Goal: Task Accomplishment & Management: Use online tool/utility

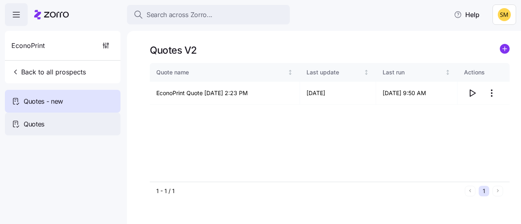
click at [61, 122] on div "Quotes" at bounding box center [63, 124] width 116 height 23
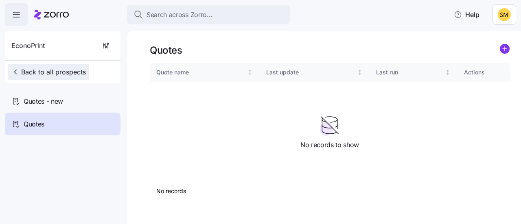
click at [48, 67] on span "Back to all prospects" at bounding box center [48, 72] width 75 height 10
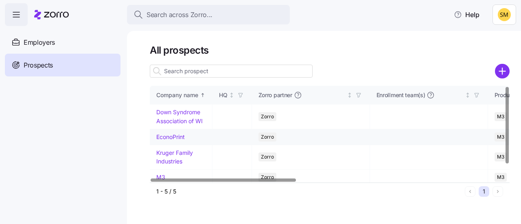
click at [170, 139] on link "EconoPrint" at bounding box center [170, 137] width 29 height 7
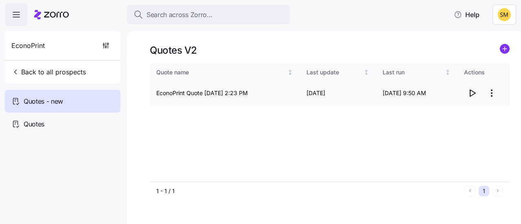
click at [236, 97] on td "EconoPrint Quote 09/25/2025 2:23 PM" at bounding box center [225, 93] width 150 height 23
click at [469, 95] on icon "button" at bounding box center [473, 93] width 10 height 10
click at [472, 95] on icon "button" at bounding box center [473, 93] width 10 height 10
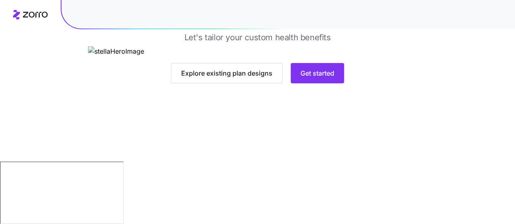
scroll to position [127, 0]
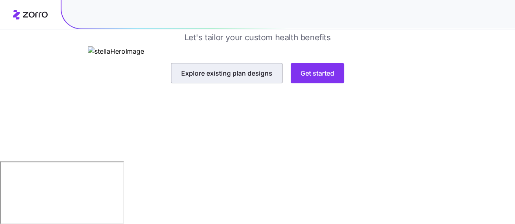
click at [262, 78] on span "Explore existing plan designs" at bounding box center [226, 73] width 91 height 10
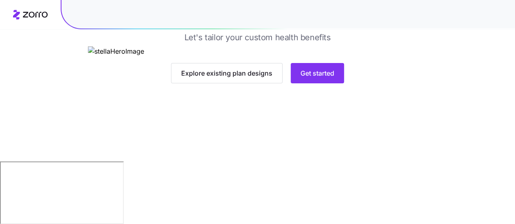
scroll to position [127, 0]
click at [318, 78] on span "Get started" at bounding box center [318, 73] width 34 height 10
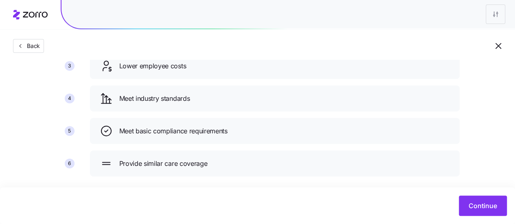
scroll to position [143, 0]
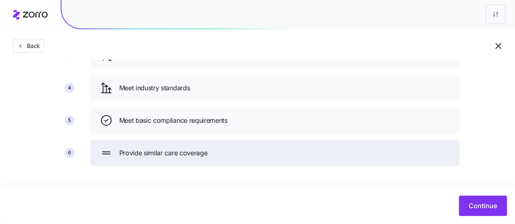
click at [266, 159] on div "Provide similar care coverage" at bounding box center [275, 153] width 350 height 13
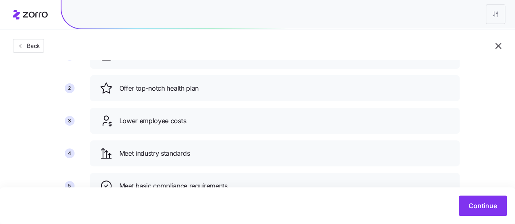
scroll to position [0, 0]
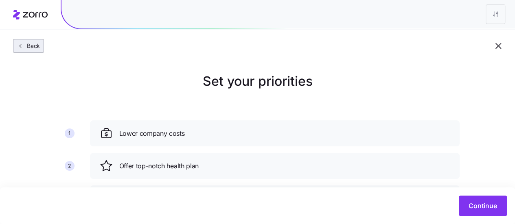
click at [34, 48] on span "Back" at bounding box center [32, 46] width 16 height 8
